Goal: Transaction & Acquisition: Download file/media

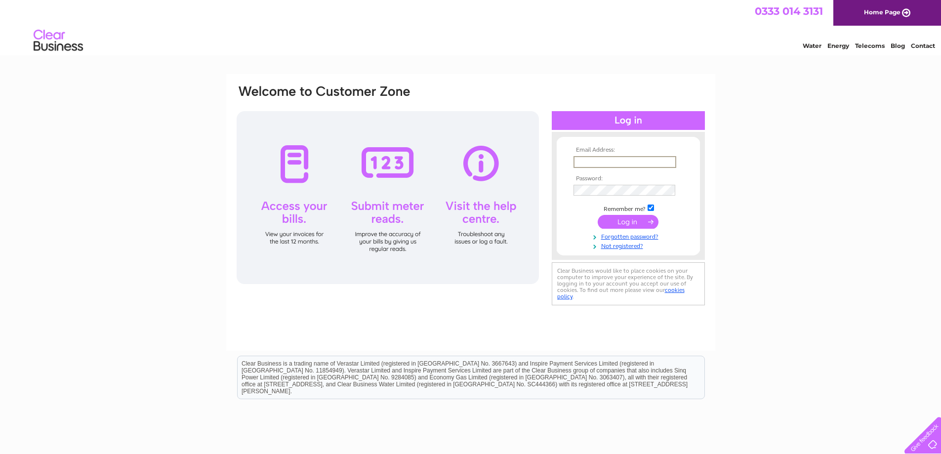
click at [585, 162] on input "text" at bounding box center [624, 162] width 103 height 12
paste input "david.i.hawkins66@gmail.com"
type input "david.i.hawkins66@gmail.com"
click at [613, 221] on input "submit" at bounding box center [628, 222] width 61 height 14
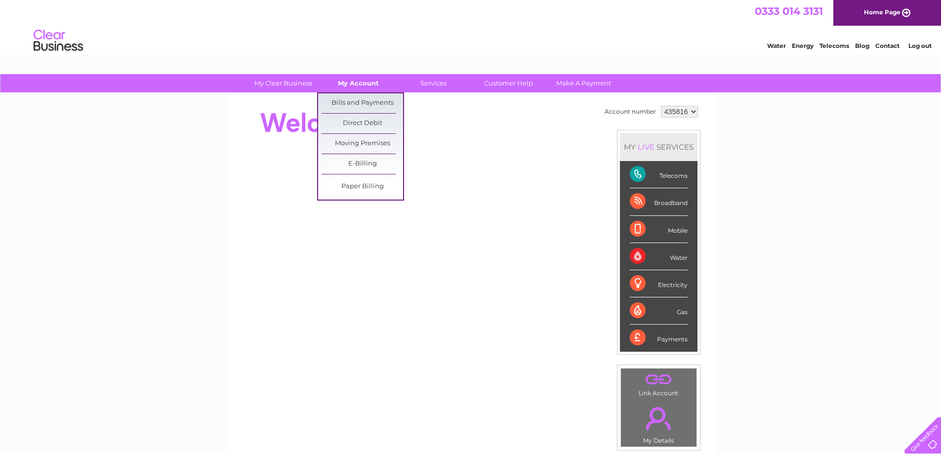
click at [357, 85] on link "My Account" at bounding box center [358, 83] width 81 height 18
click at [353, 101] on link "Bills and Payments" at bounding box center [361, 103] width 81 height 20
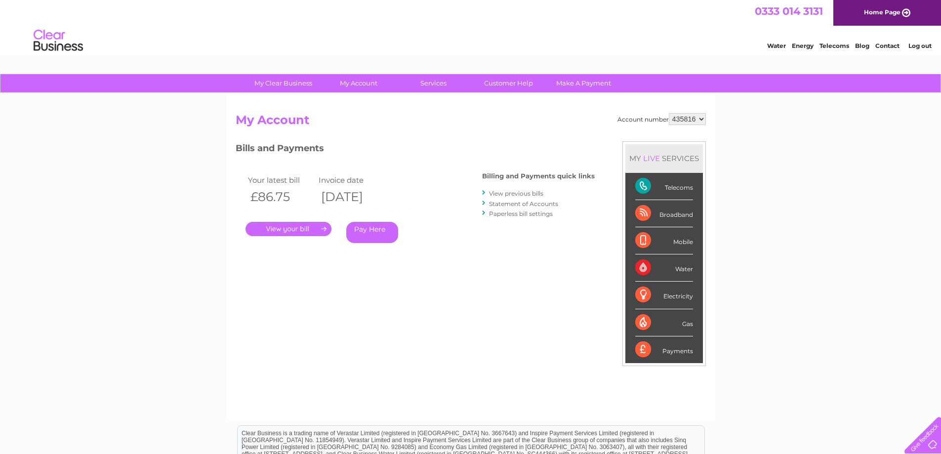
click at [511, 192] on link "View previous bills" at bounding box center [516, 193] width 54 height 7
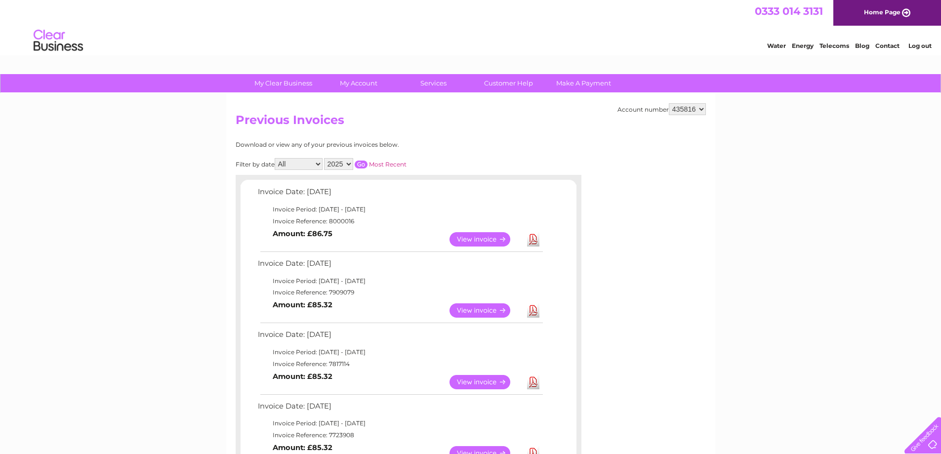
click at [535, 311] on link "Download" at bounding box center [533, 310] width 12 height 14
click at [531, 238] on link "Download" at bounding box center [533, 239] width 12 height 14
